Goal: Transaction & Acquisition: Book appointment/travel/reservation

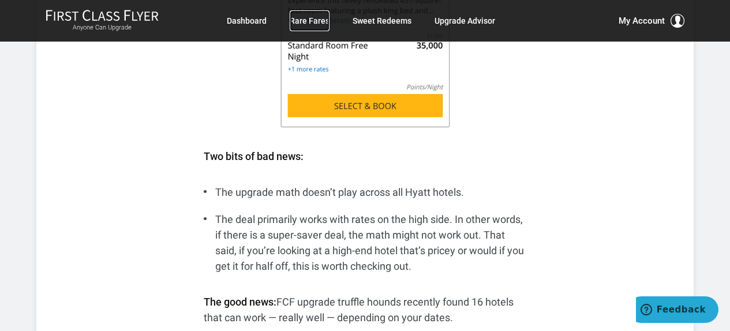
scroll to position [1457, 0]
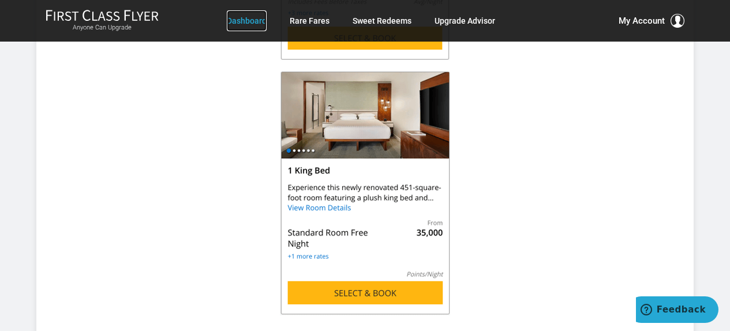
click at [244, 18] on link "Dashboard" at bounding box center [247, 20] width 40 height 21
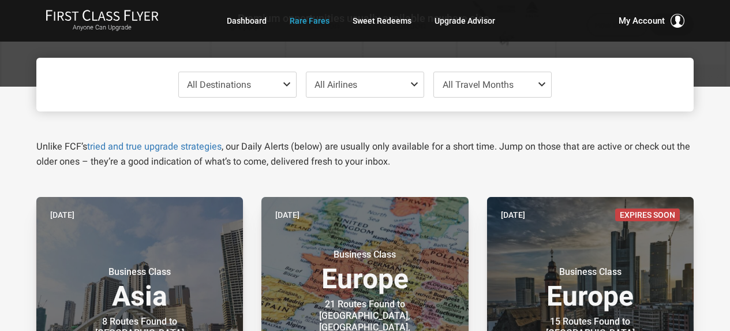
scroll to position [58, 0]
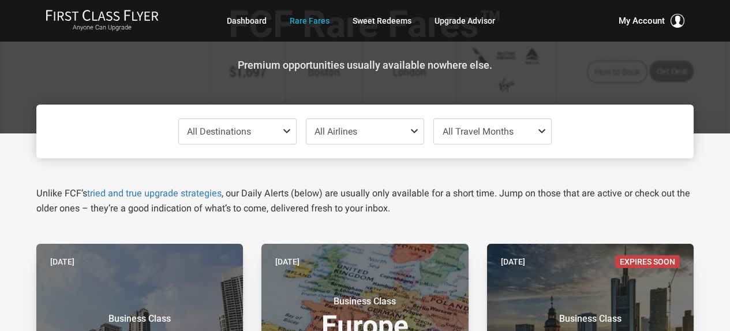
click at [248, 127] on span "All Destinations" at bounding box center [219, 131] width 64 height 11
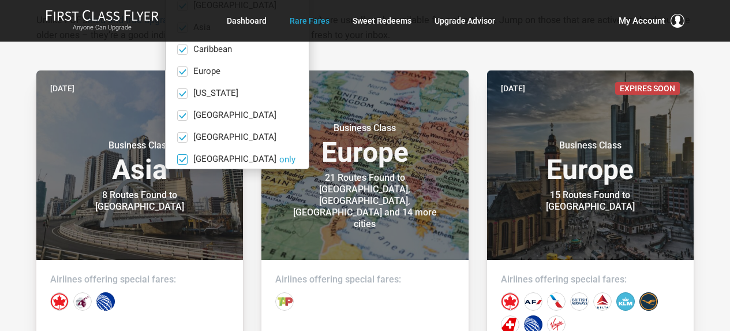
scroll to position [0, 0]
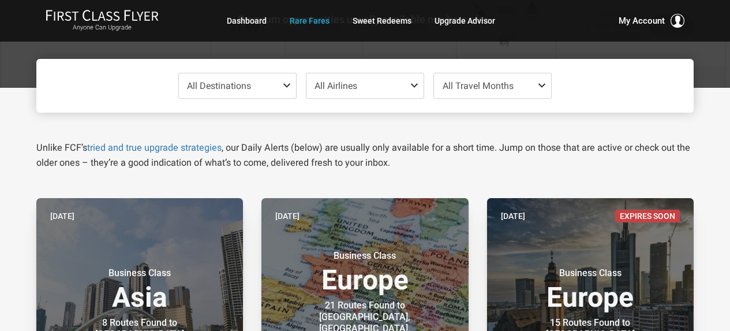
scroll to position [58, 0]
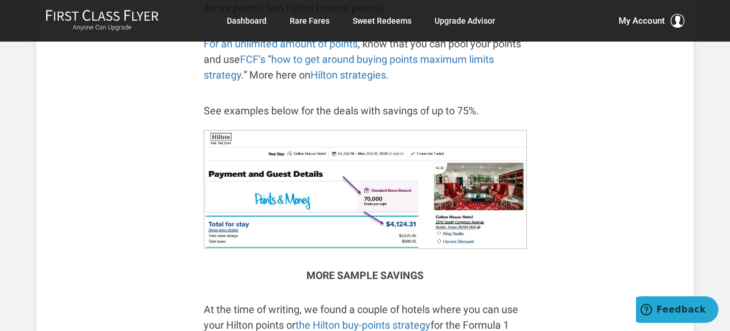
scroll to position [1366, 0]
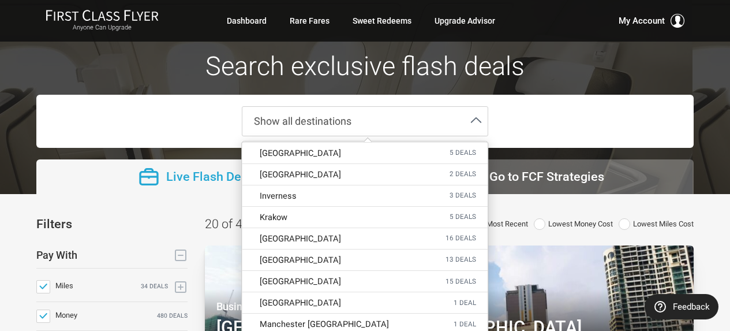
scroll to position [808, 0]
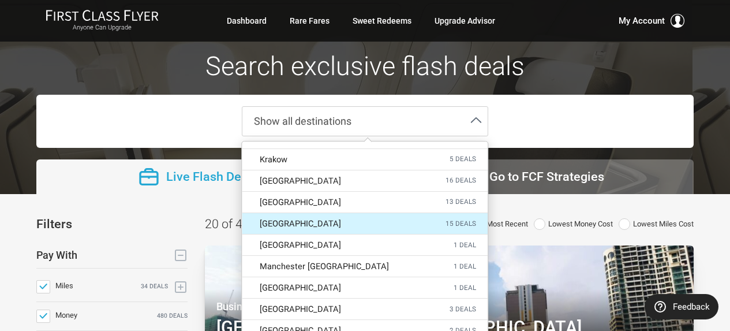
click at [394, 213] on label "Madrid 15 deals" at bounding box center [364, 223] width 245 height 21
click at [0, 0] on input "Madrid 15 deals" at bounding box center [0, 0] width 0 height 0
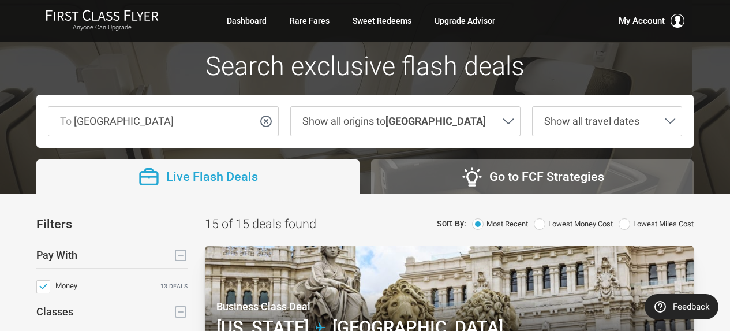
click at [562, 227] on span "Lowest Money Cost" at bounding box center [580, 224] width 65 height 12
click at [0, 0] on input "Lowest Money Cost" at bounding box center [0, 0] width 0 height 0
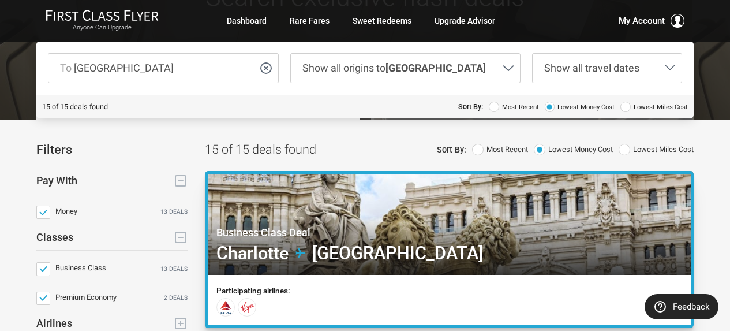
scroll to position [58, 0]
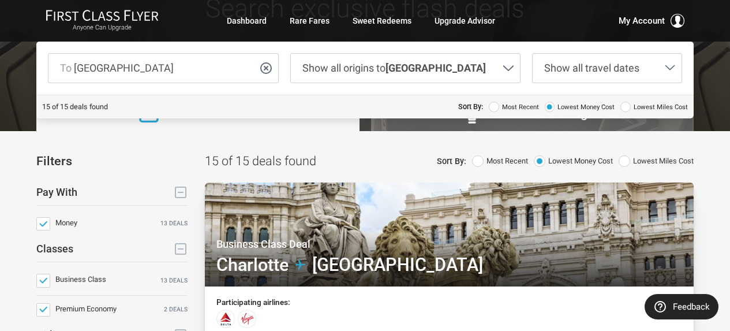
click at [628, 163] on span at bounding box center [625, 161] width 12 height 12
click at [0, 0] on input "Lowest Miles Cost" at bounding box center [0, 0] width 0 height 0
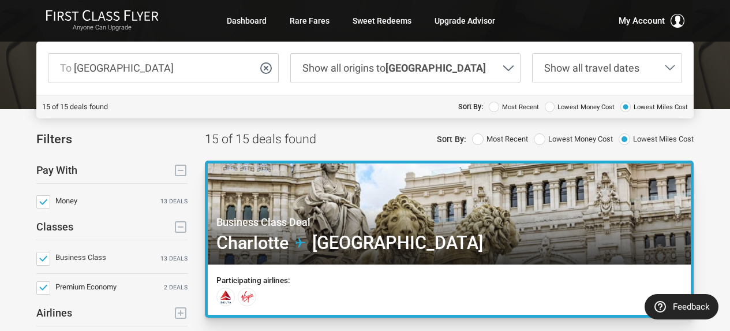
scroll to position [115, 0]
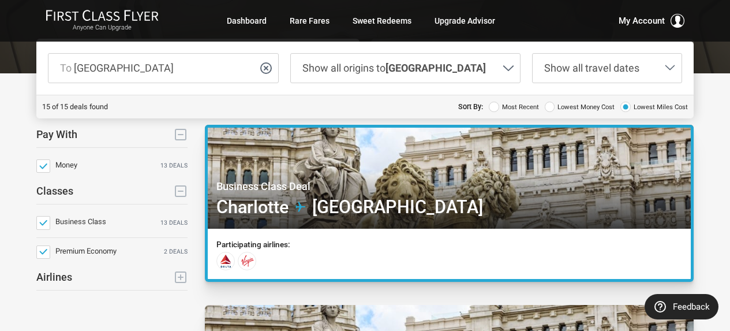
click at [430, 200] on div at bounding box center [449, 178] width 488 height 107
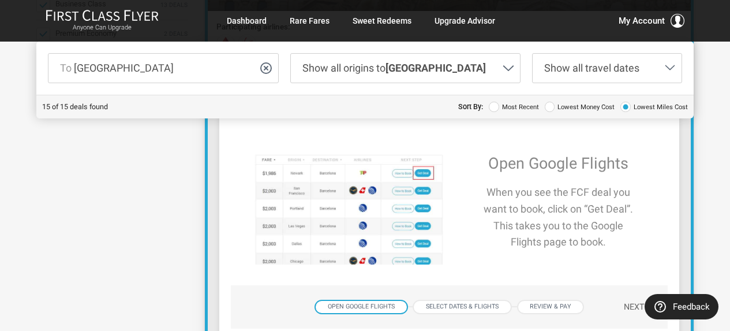
scroll to position [346, 0]
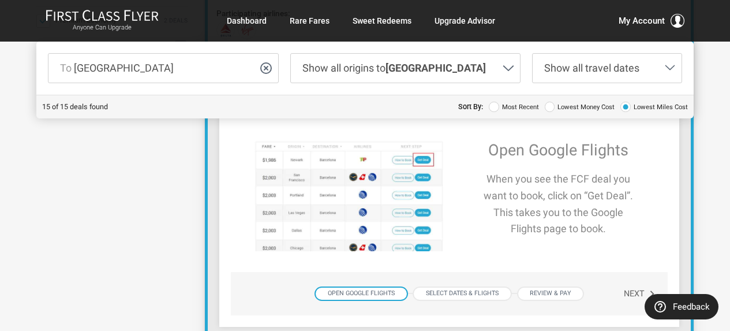
click at [381, 293] on div "Open Google Flights" at bounding box center [362, 293] width 94 height 14
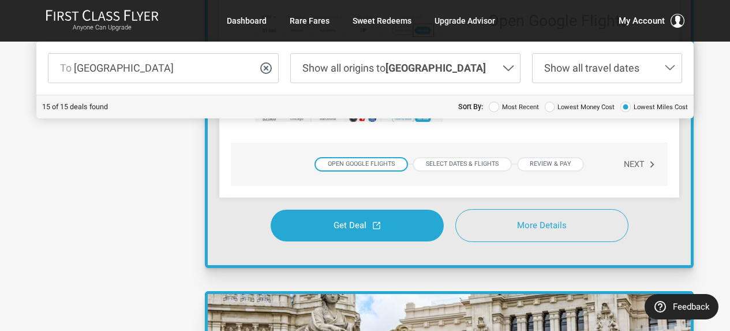
scroll to position [520, 0]
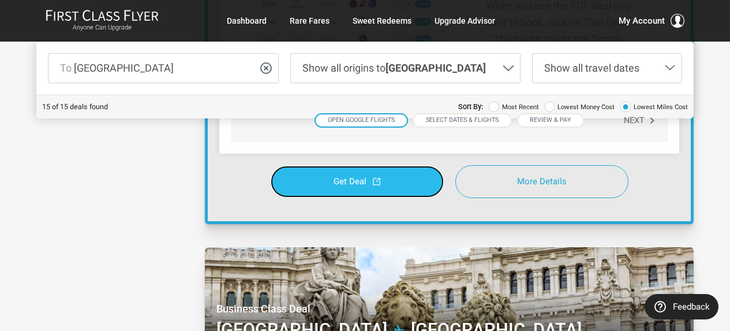
click at [361, 181] on span "Get Deal" at bounding box center [350, 181] width 33 height 9
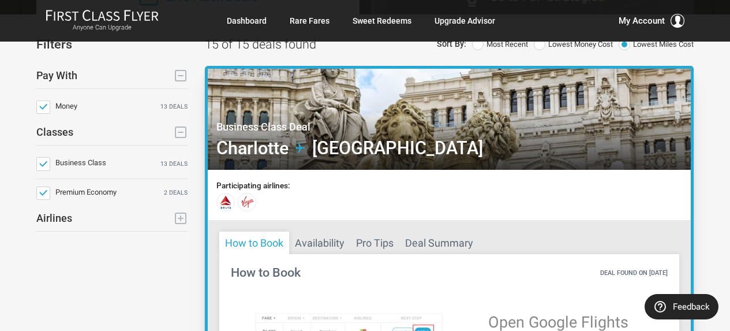
scroll to position [0, 0]
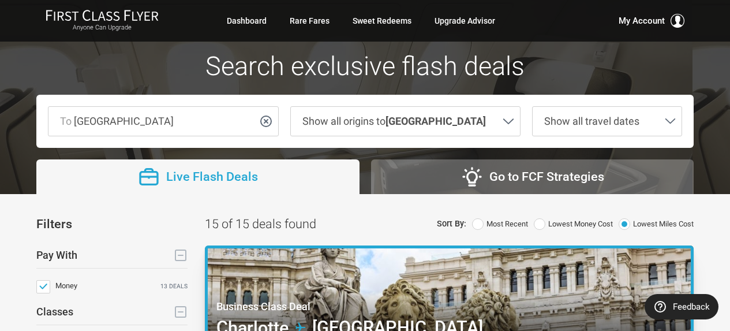
click at [710, 168] on div at bounding box center [365, 97] width 730 height 194
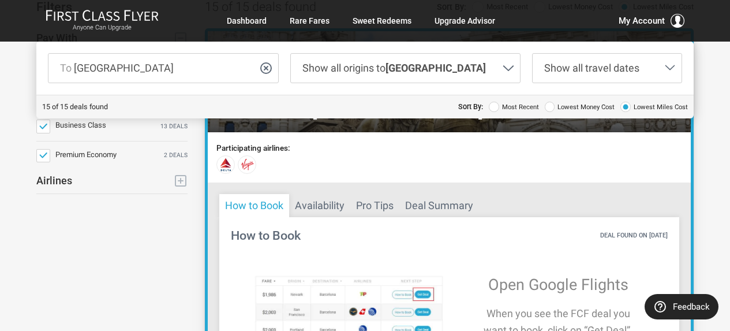
scroll to position [115, 0]
